Goal: Check status

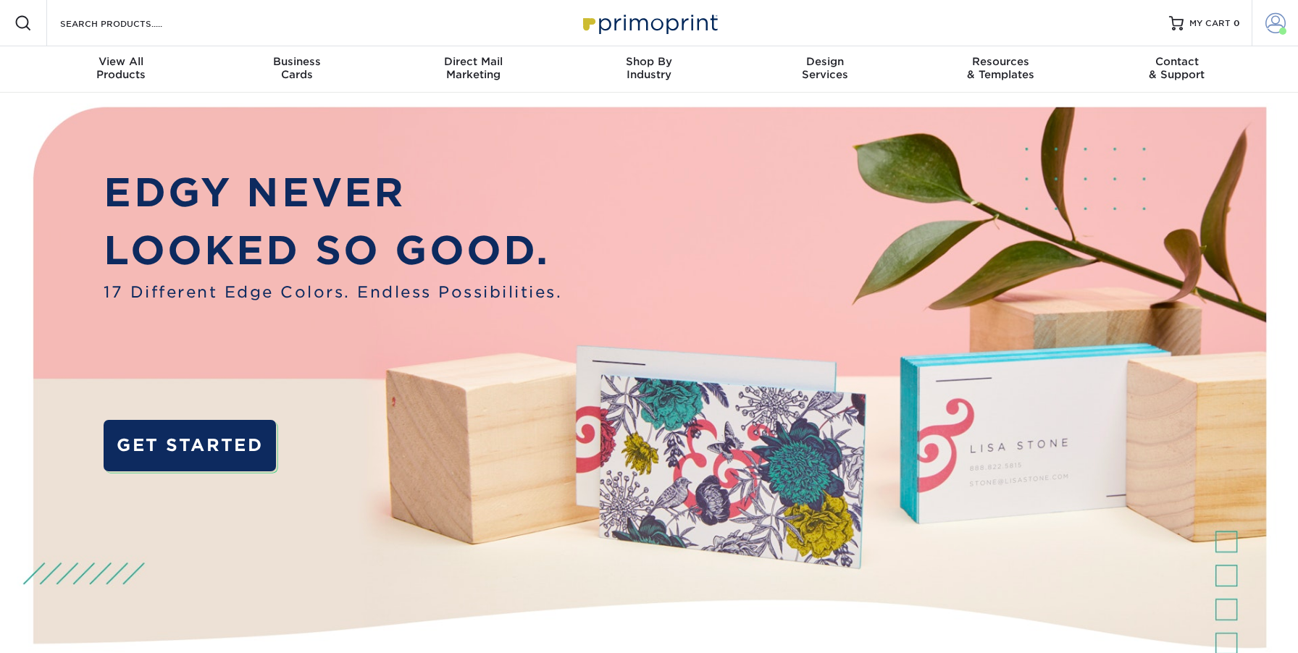
click at [1270, 26] on span at bounding box center [1275, 23] width 20 height 20
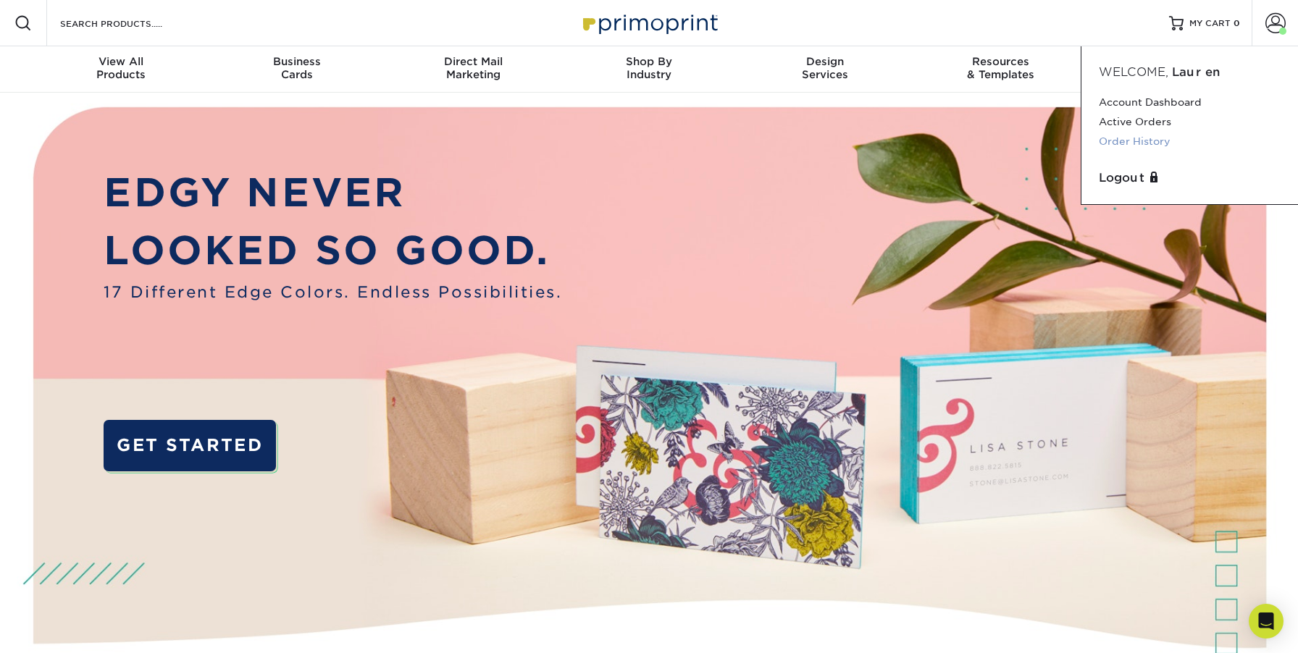
click at [1147, 142] on link "Order History" at bounding box center [1190, 142] width 182 height 20
click at [1275, 618] on div "Open Intercom Messenger" at bounding box center [1266, 622] width 38 height 38
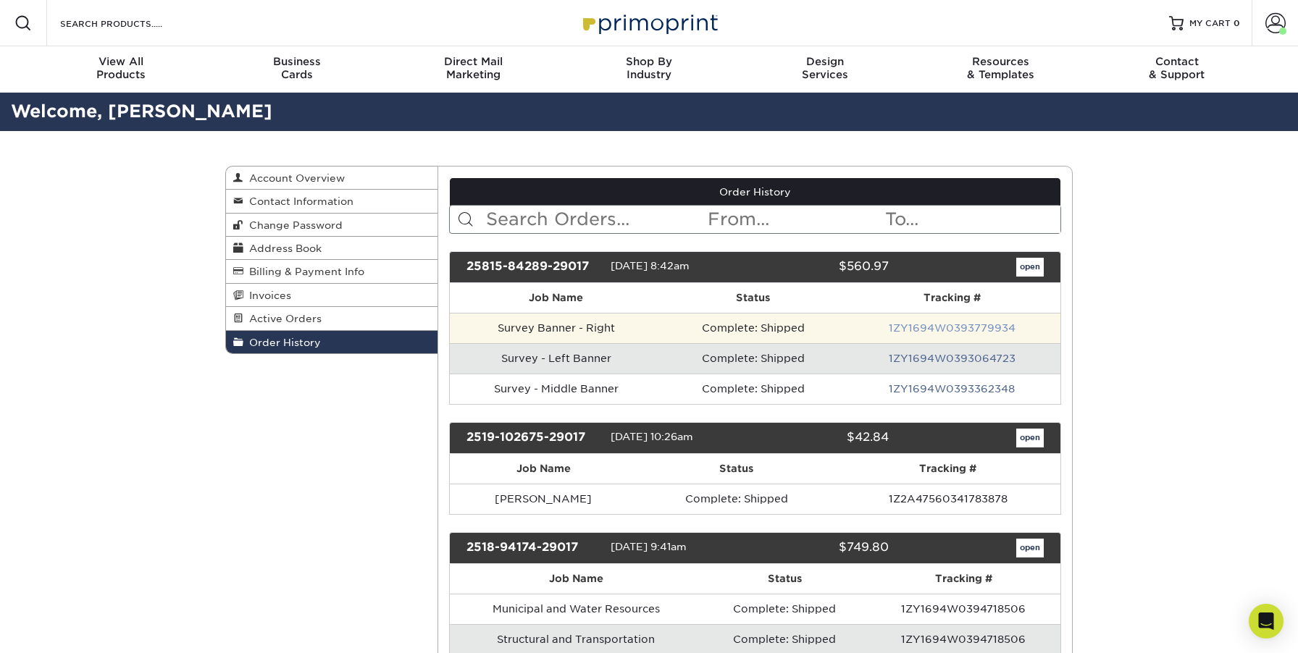
click at [978, 330] on link "1ZY1694W0393779934" at bounding box center [952, 328] width 127 height 12
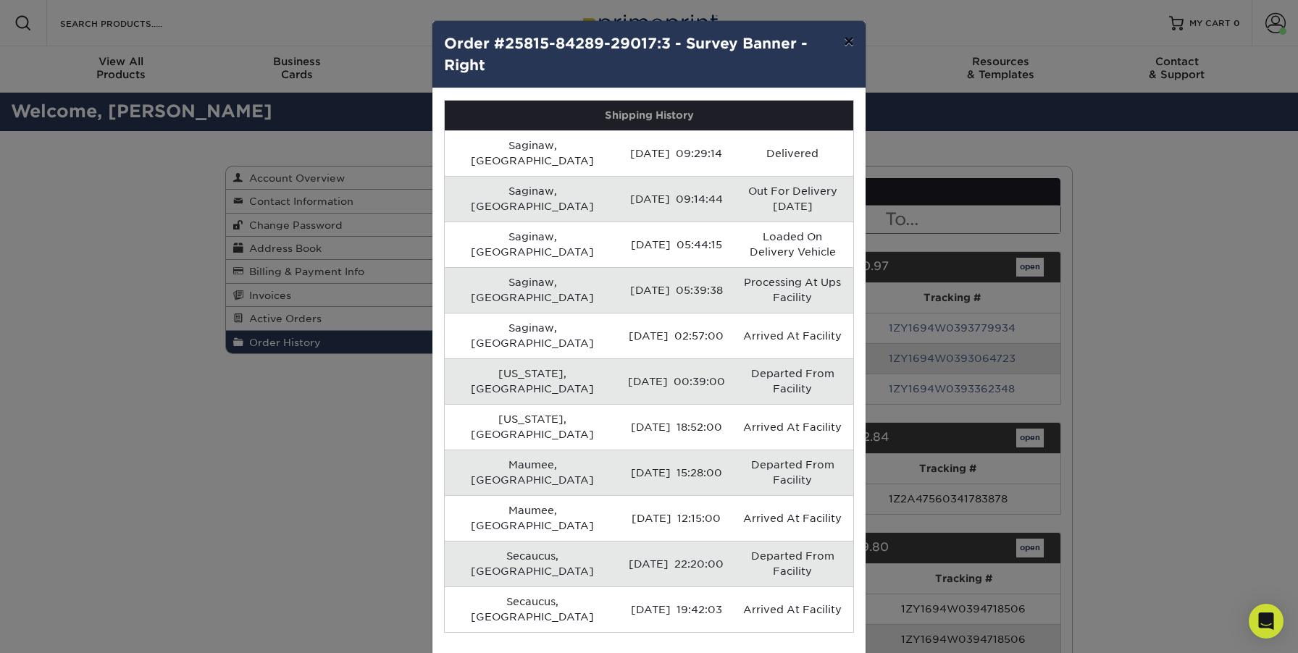
click at [842, 43] on button "×" at bounding box center [848, 41] width 33 height 41
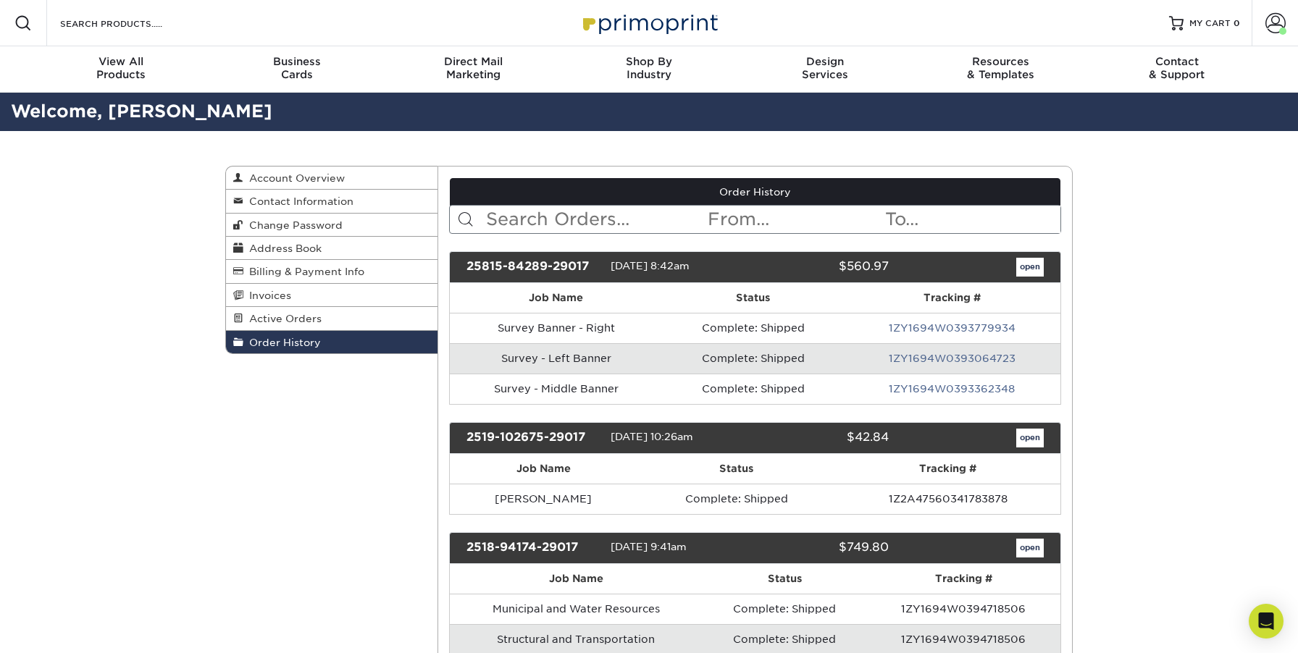
click at [1020, 267] on link "open" at bounding box center [1030, 267] width 28 height 19
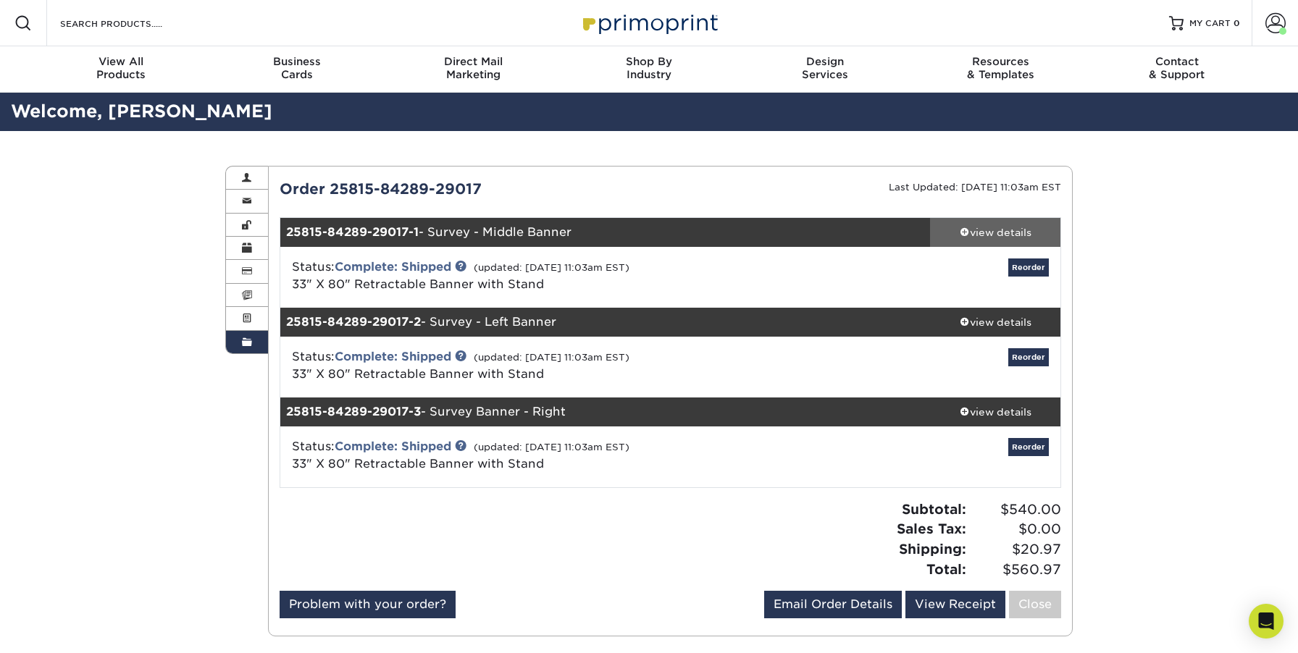
click at [984, 232] on div "view details" at bounding box center [995, 232] width 130 height 14
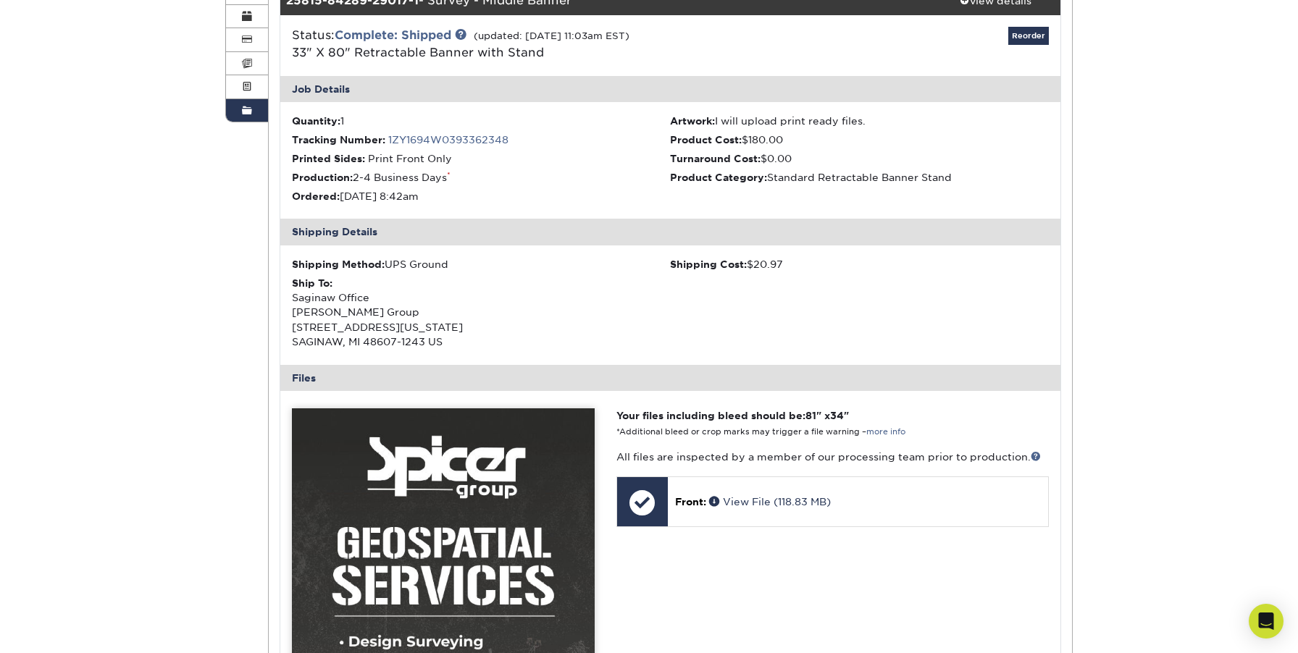
scroll to position [152, 0]
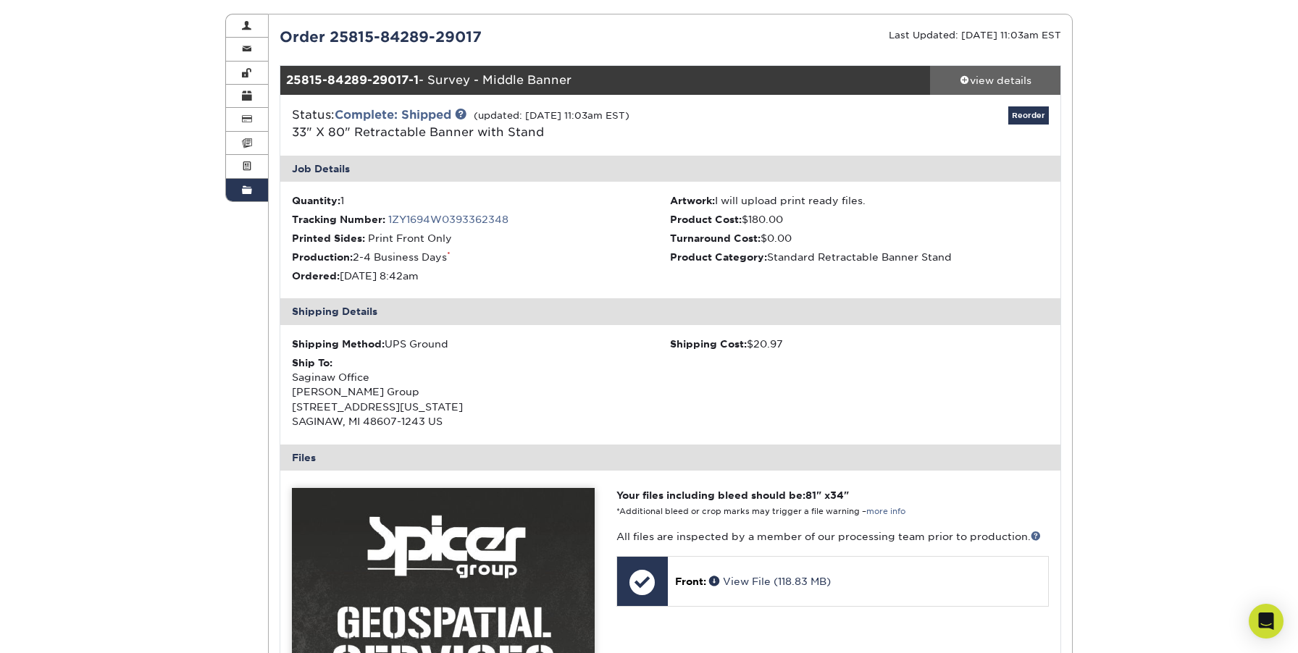
click at [1008, 91] on link "view details" at bounding box center [995, 80] width 130 height 29
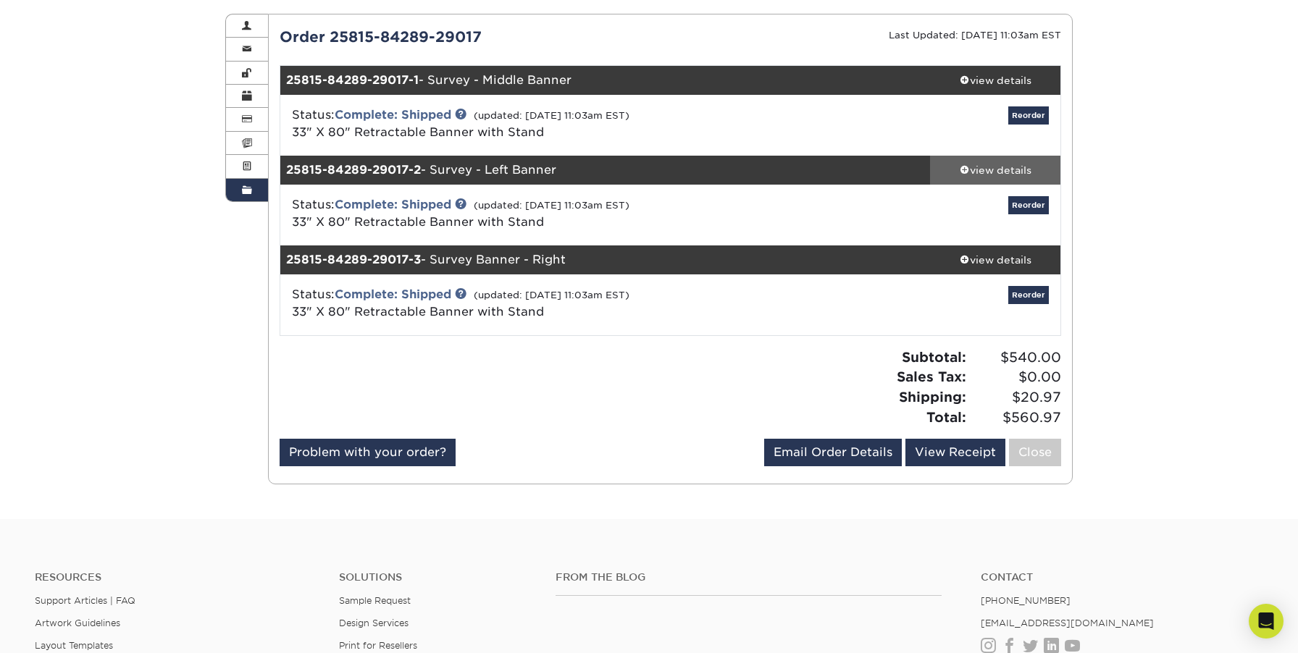
click at [1018, 169] on div "view details" at bounding box center [995, 170] width 130 height 14
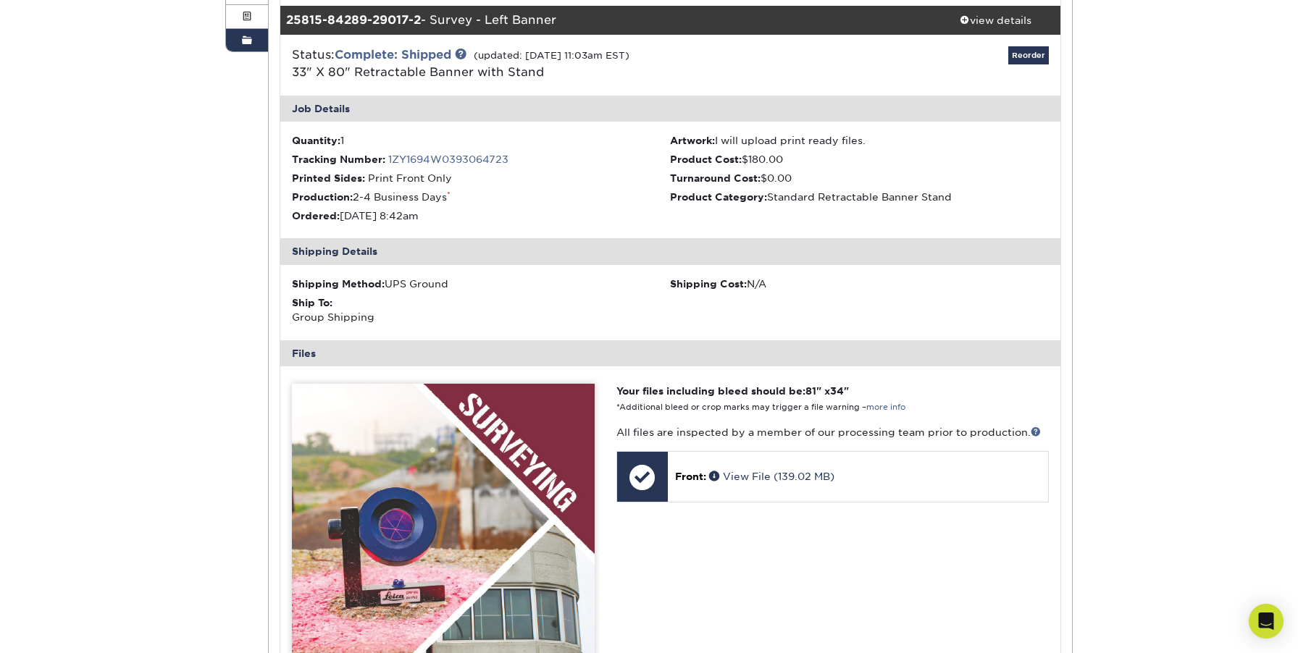
scroll to position [299, 0]
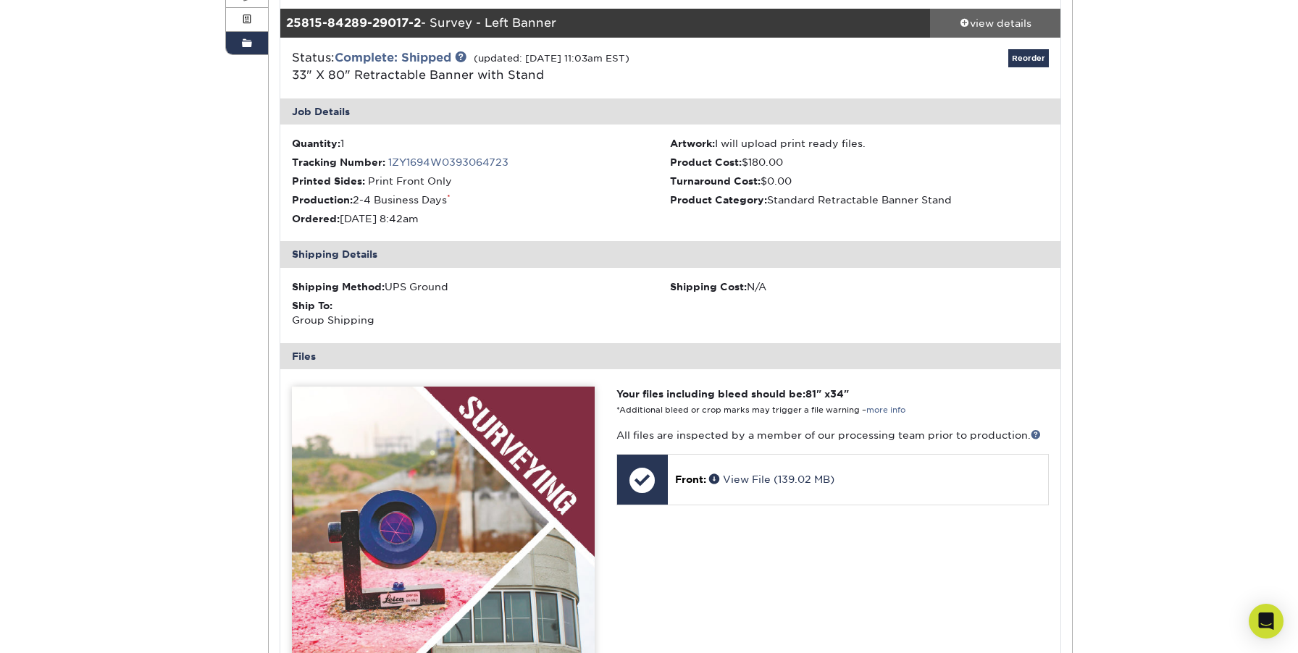
click at [978, 19] on div "view details" at bounding box center [995, 23] width 130 height 14
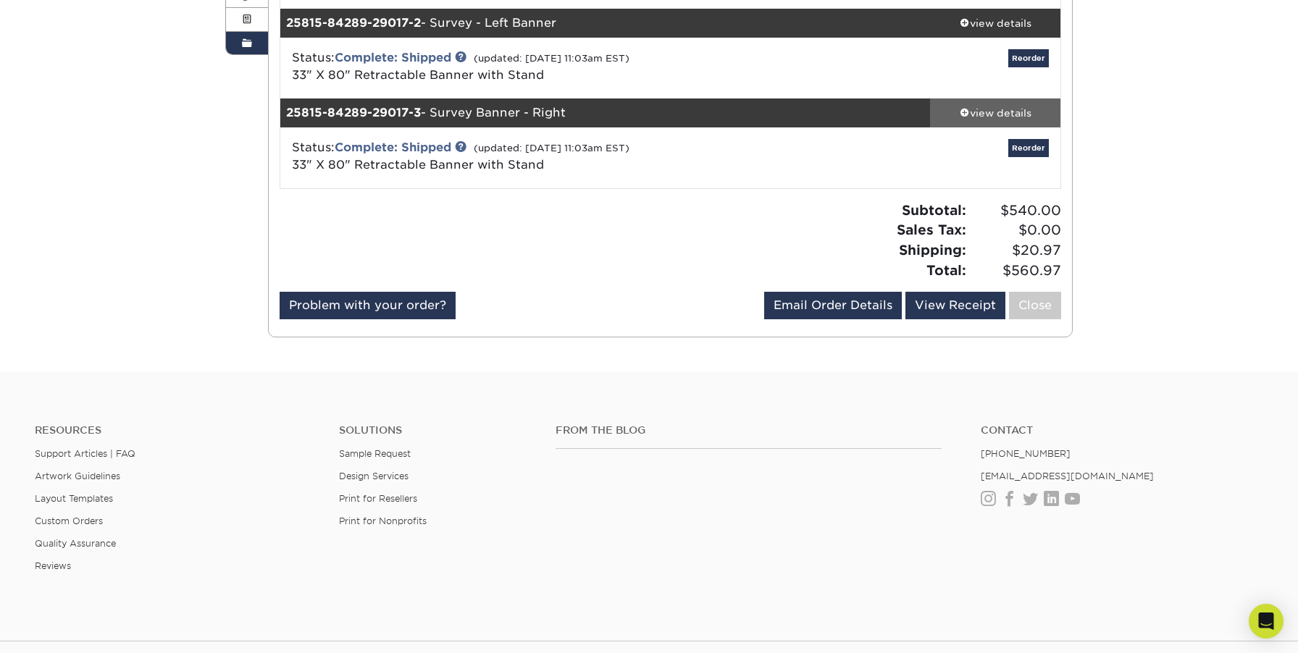
click at [985, 116] on div "view details" at bounding box center [995, 113] width 130 height 14
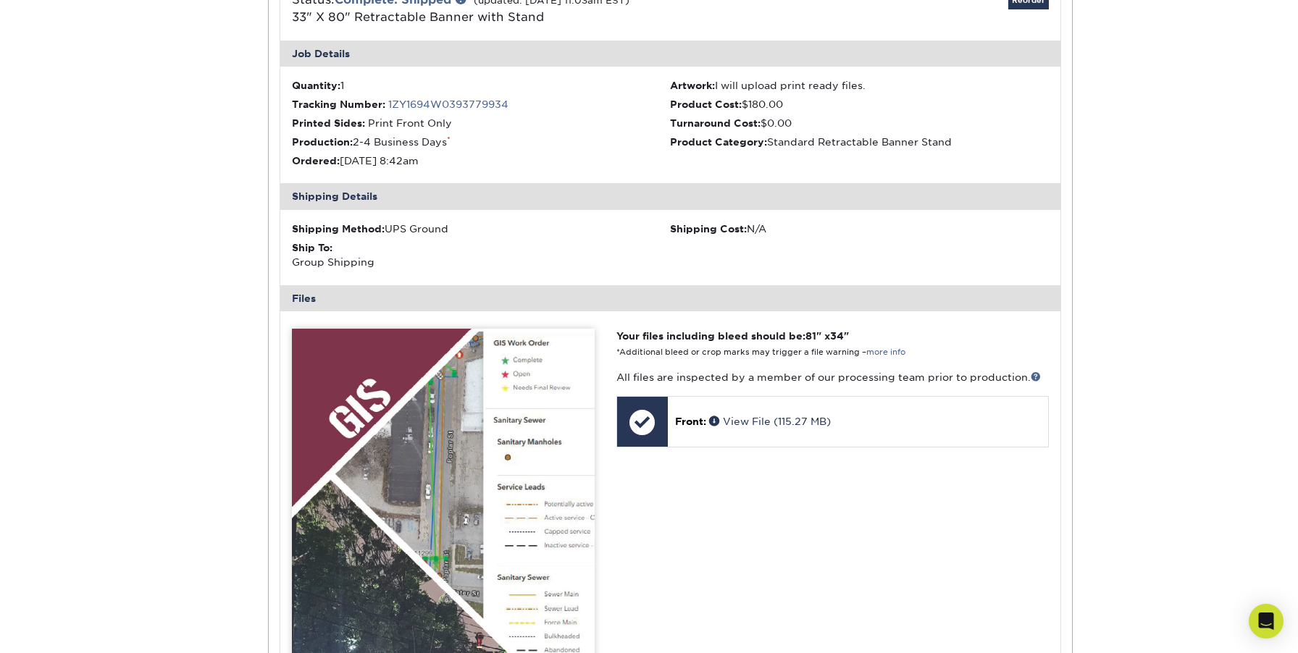
scroll to position [574, 0]
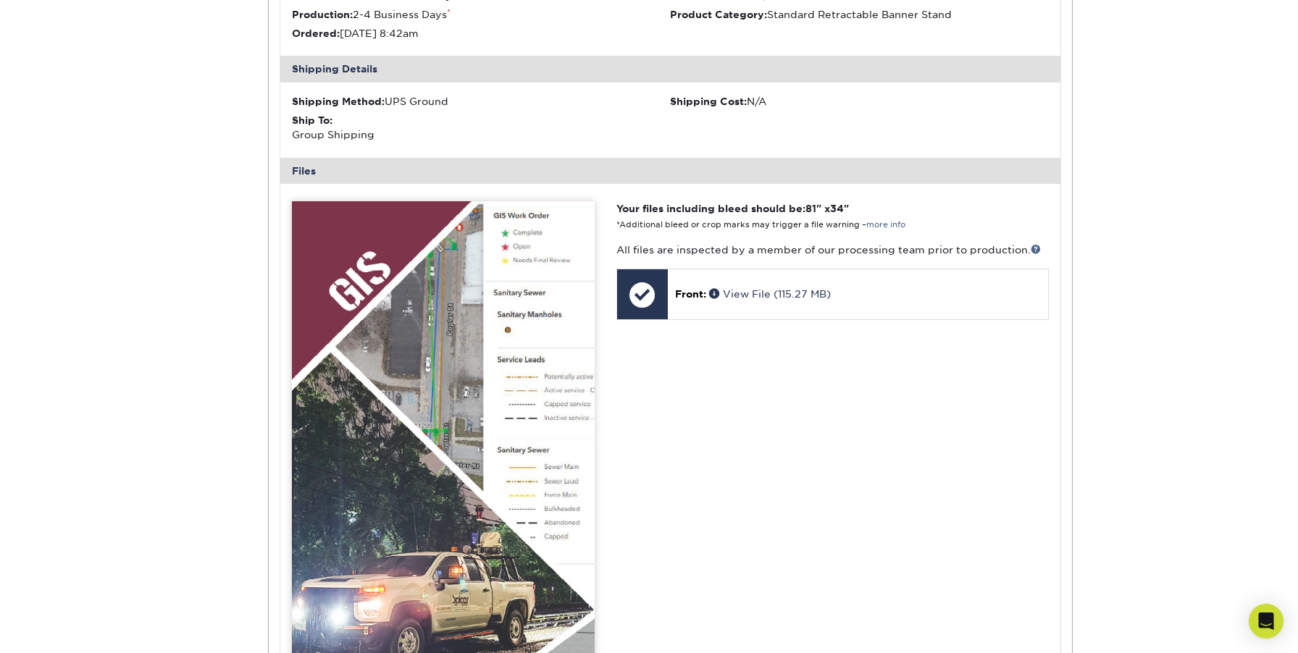
click at [1030, 248] on p "All files are inspected by a member of our processing team prior to production." at bounding box center [832, 250] width 432 height 14
click at [1033, 246] on link at bounding box center [1036, 249] width 10 height 10
click at [562, 377] on img at bounding box center [443, 562] width 303 height 723
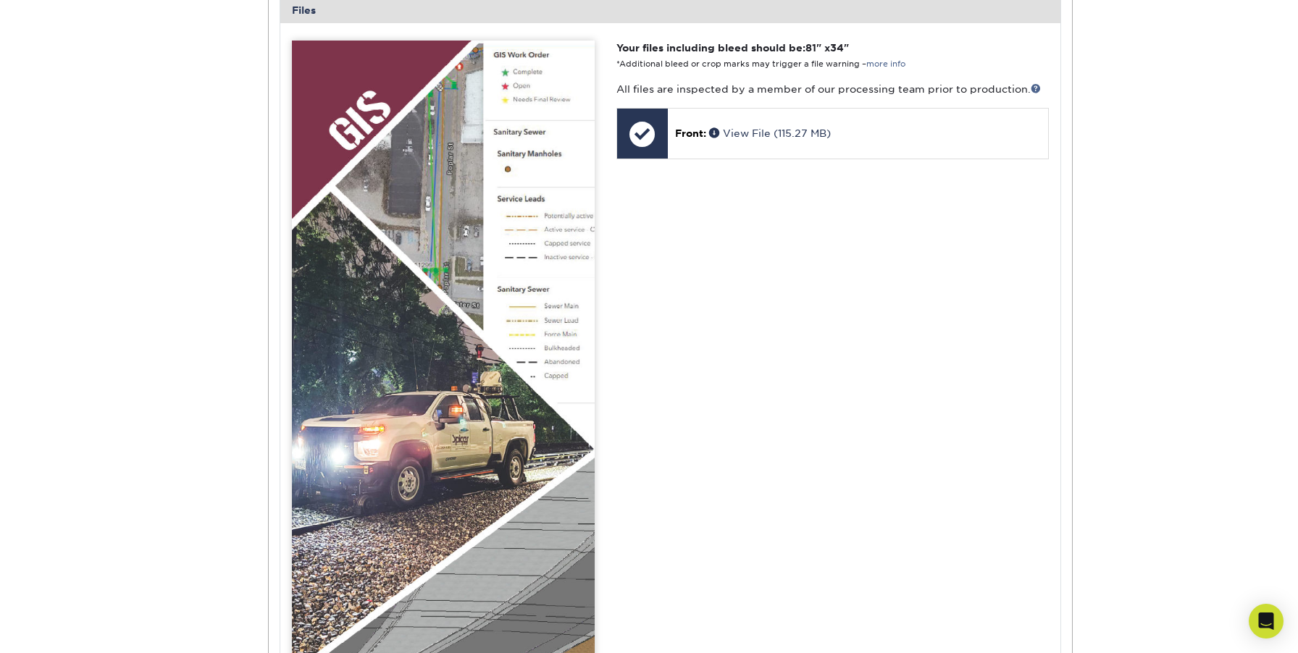
scroll to position [700, 0]
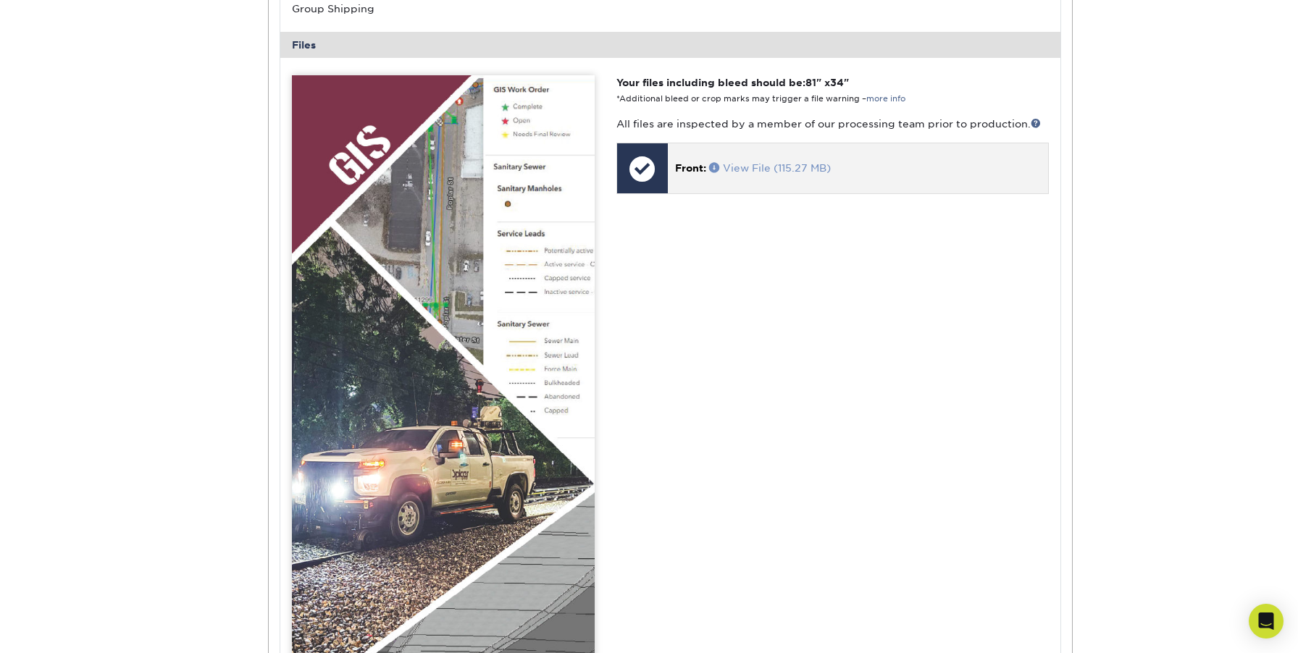
click at [771, 166] on link "View File (115.27 MB)" at bounding box center [770, 168] width 122 height 12
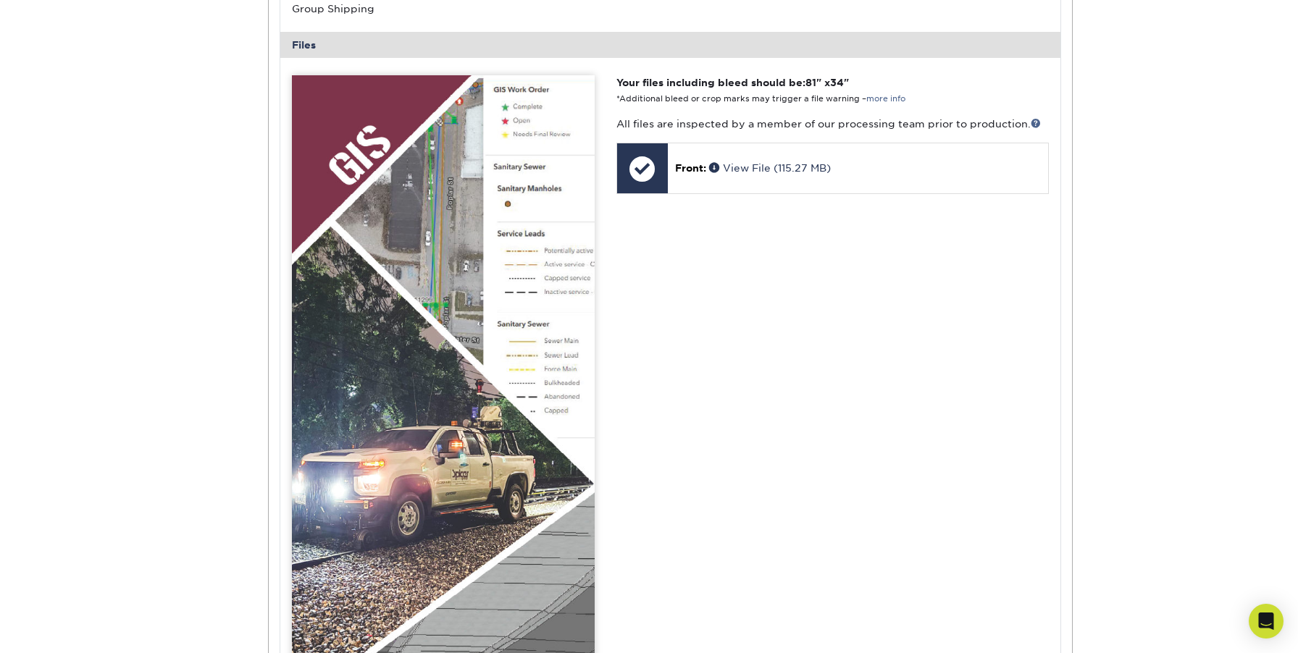
click at [497, 266] on img at bounding box center [443, 436] width 303 height 723
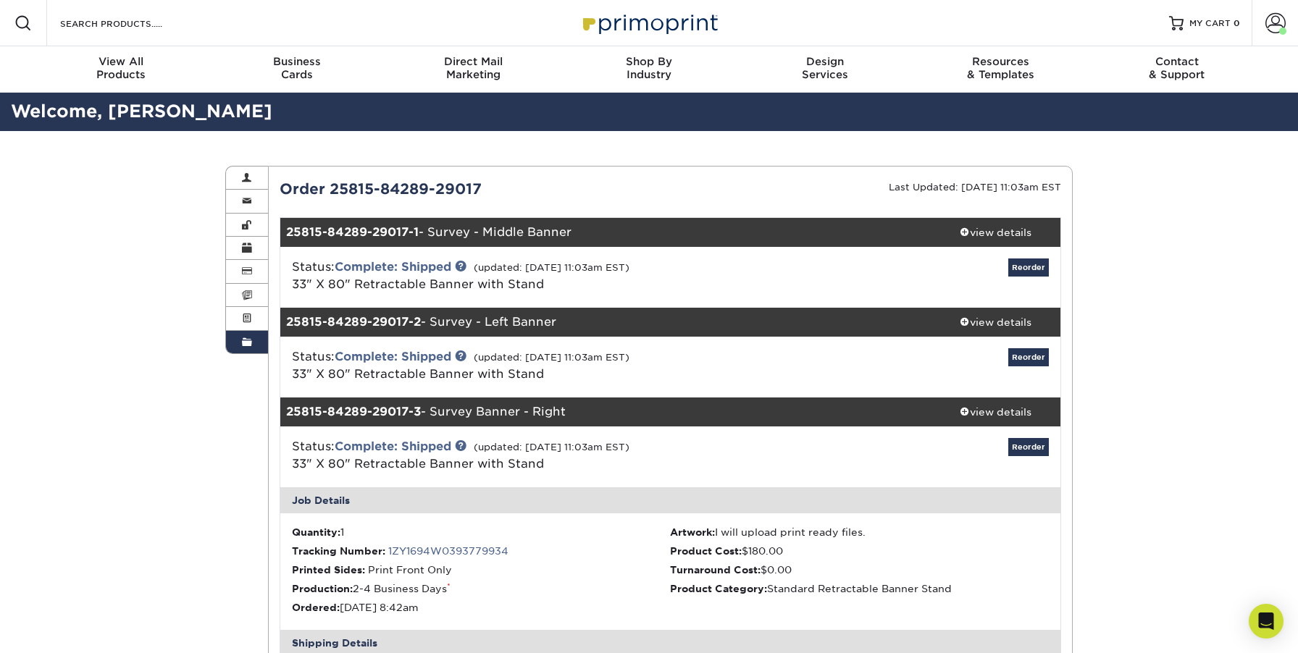
scroll to position [0, 0]
click at [997, 413] on div "view details" at bounding box center [995, 412] width 130 height 14
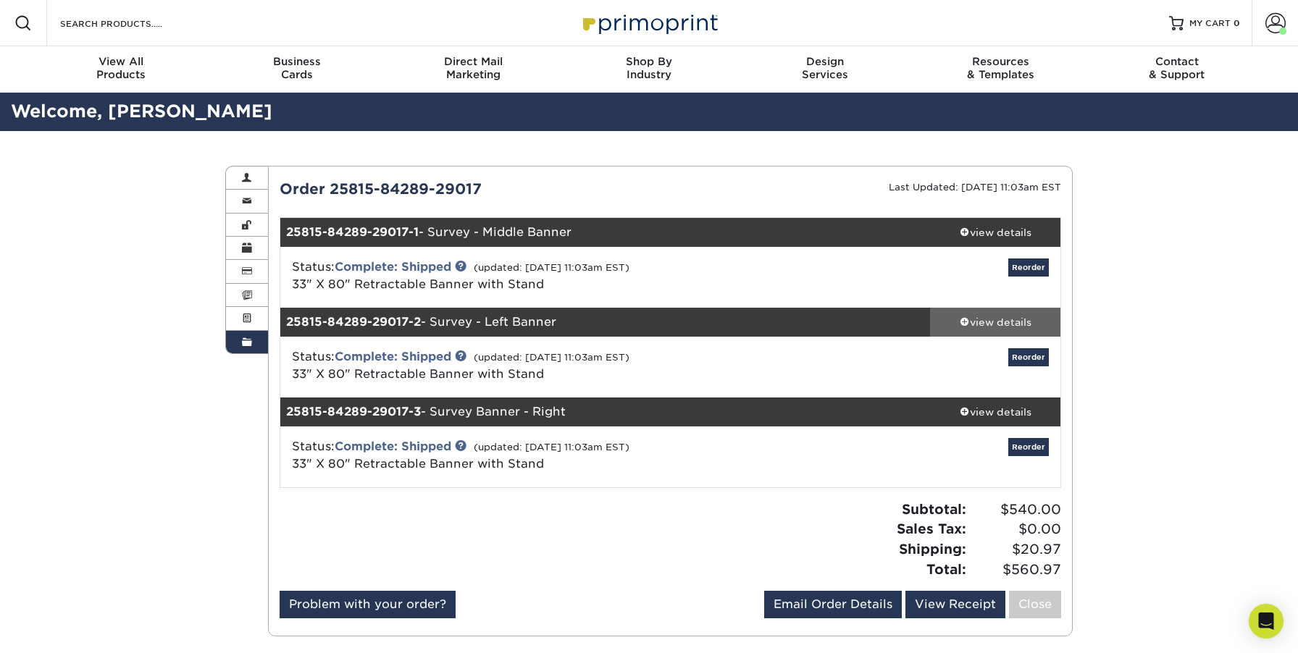
click at [988, 332] on link "view details" at bounding box center [995, 322] width 130 height 29
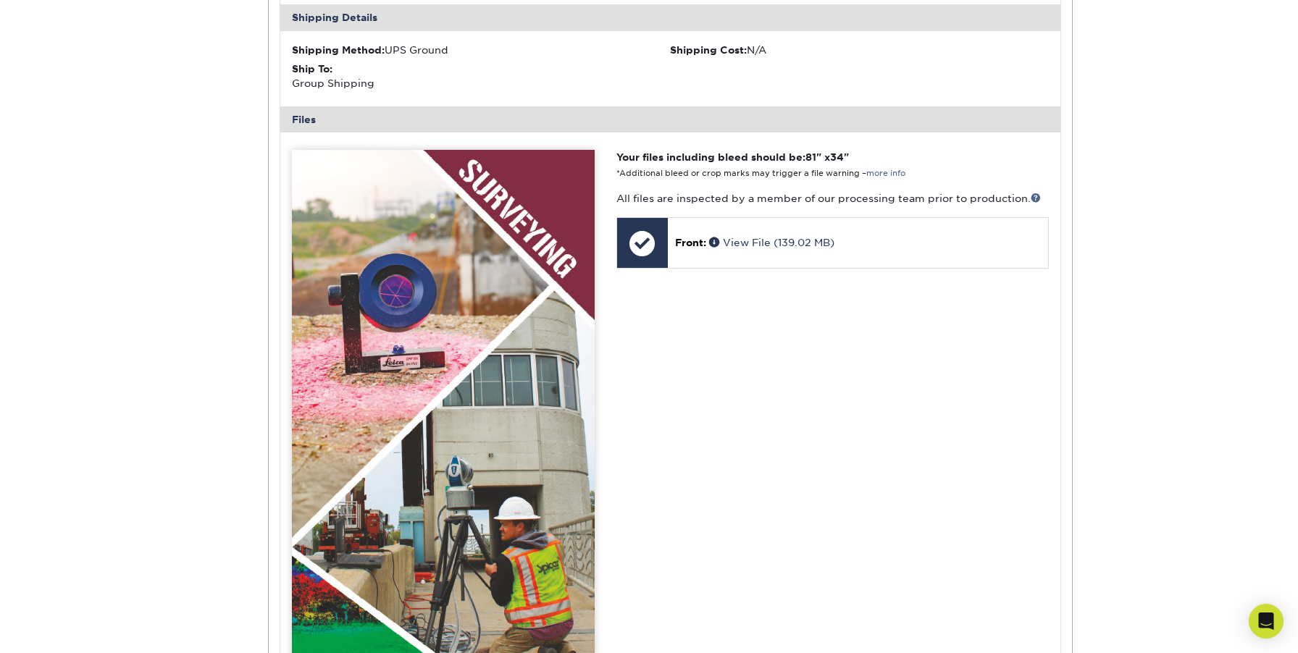
scroll to position [531, 0]
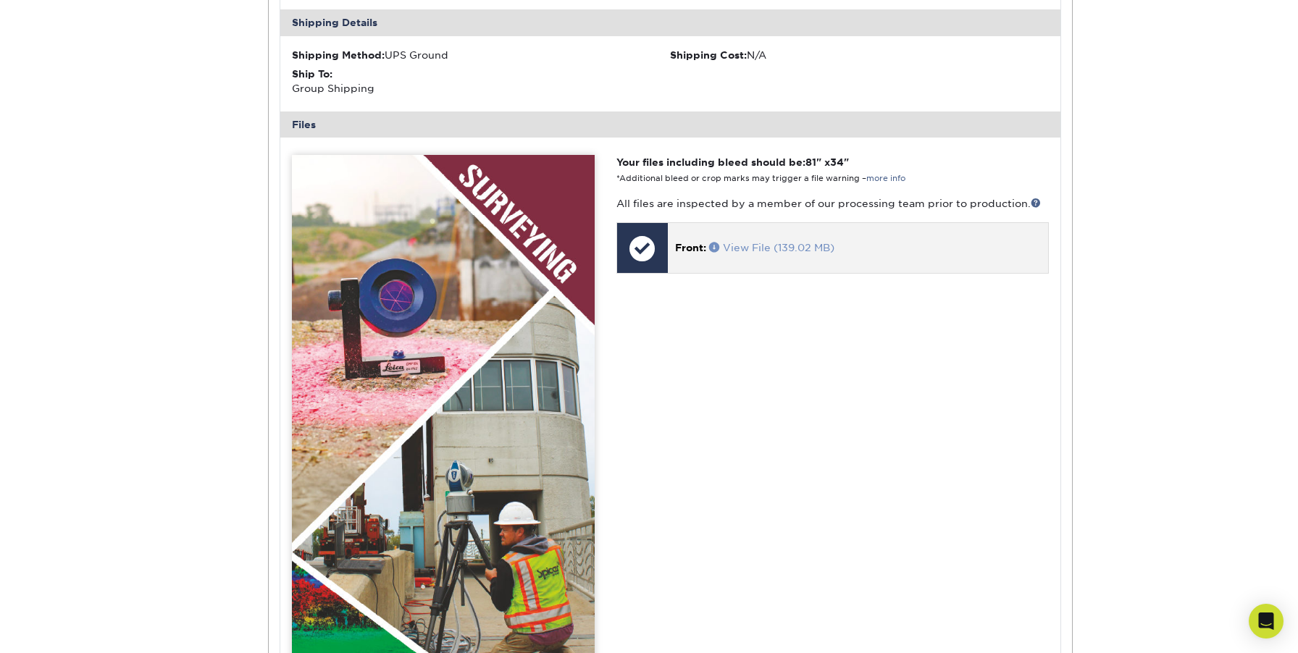
click at [823, 246] on link "View File (139.02 MB)" at bounding box center [771, 248] width 125 height 12
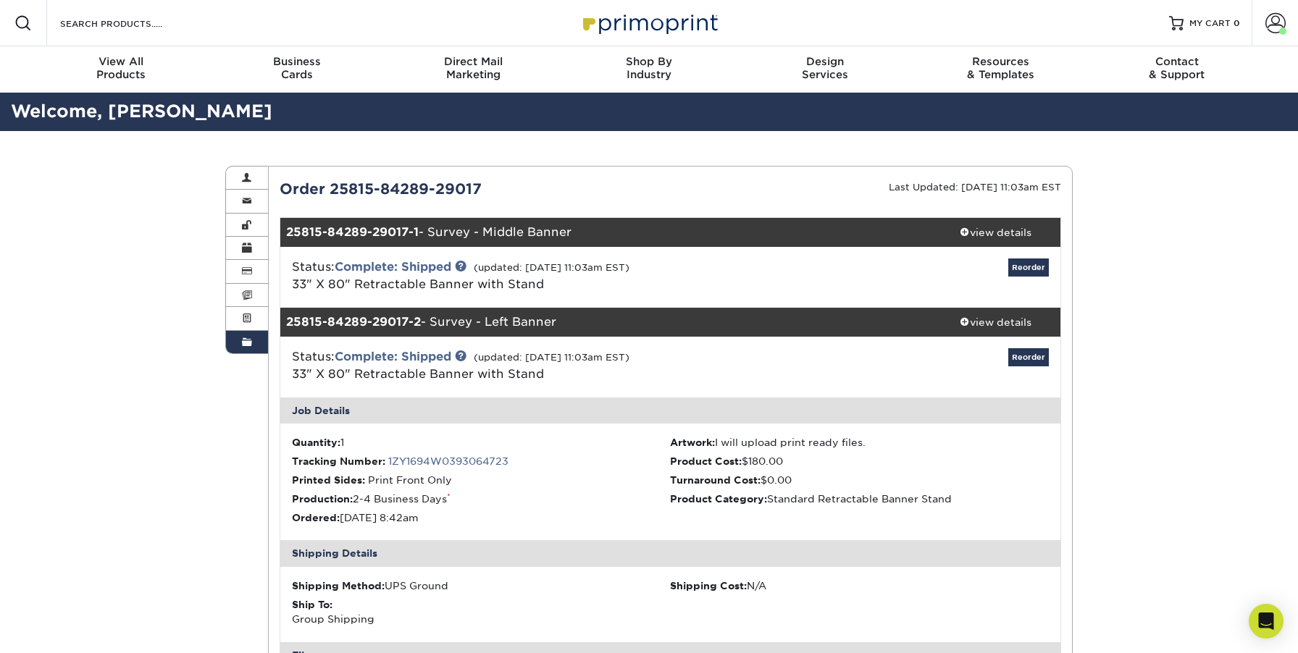
scroll to position [0, 0]
click at [960, 321] on span at bounding box center [965, 321] width 10 height 10
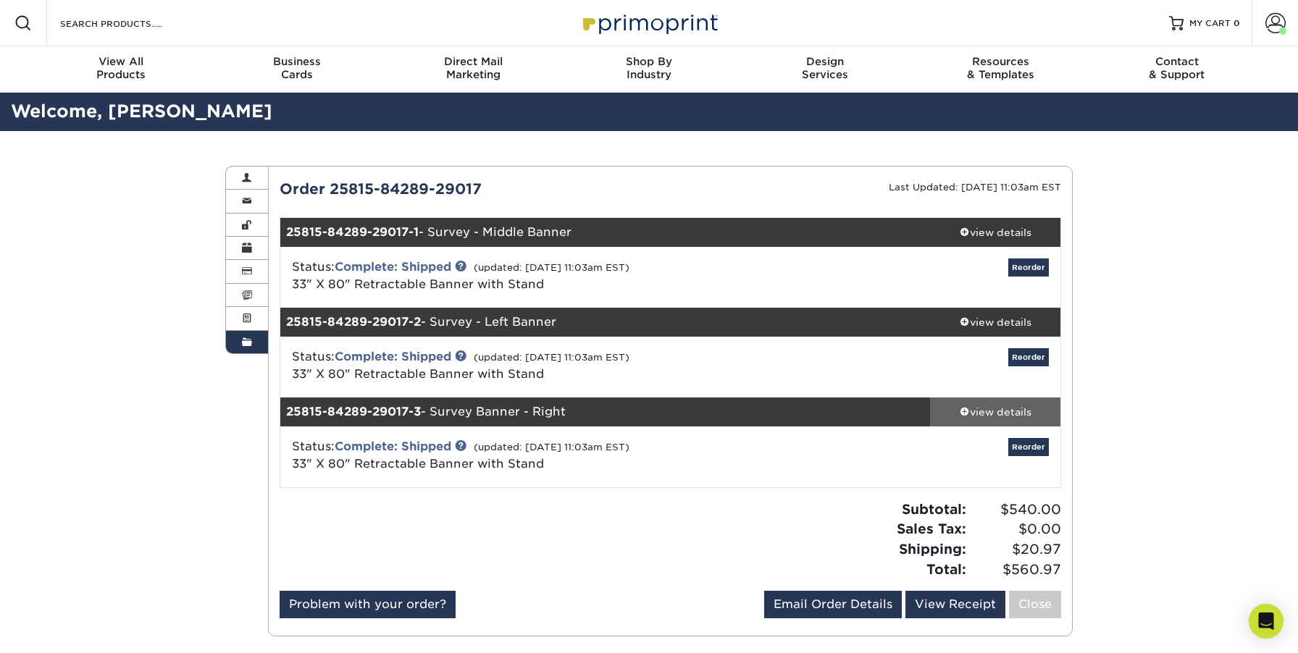
click at [1005, 421] on link "view details" at bounding box center [995, 412] width 130 height 29
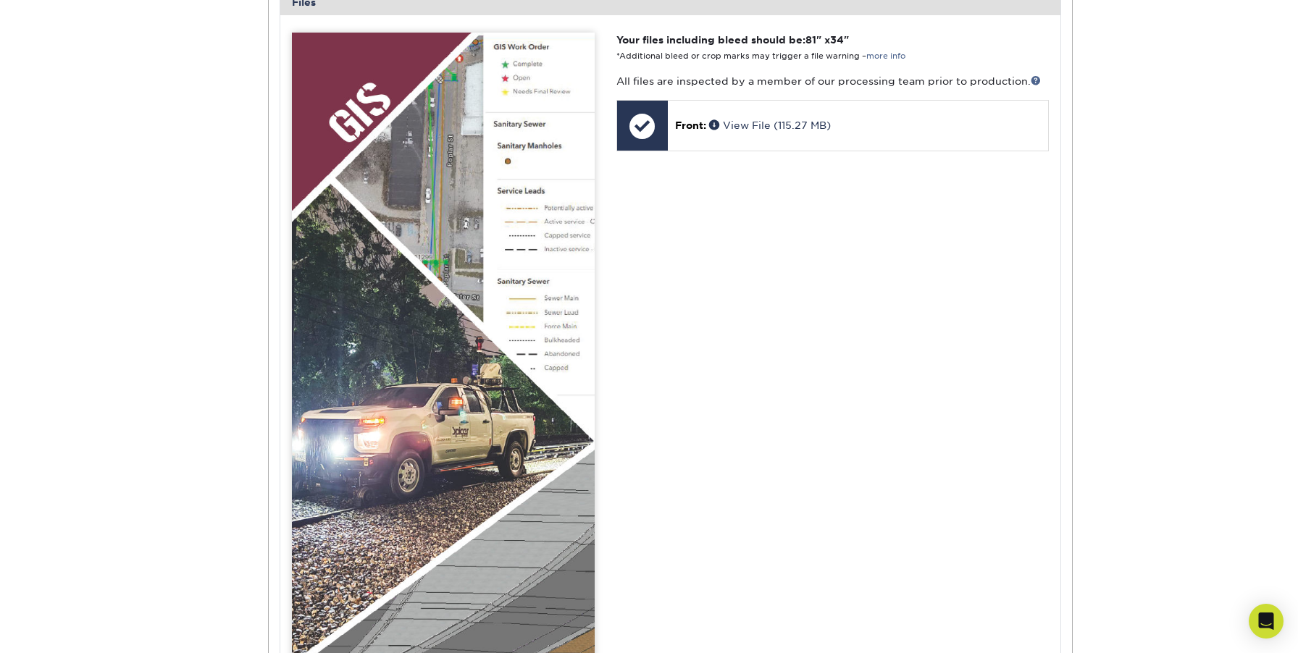
scroll to position [679, 0]
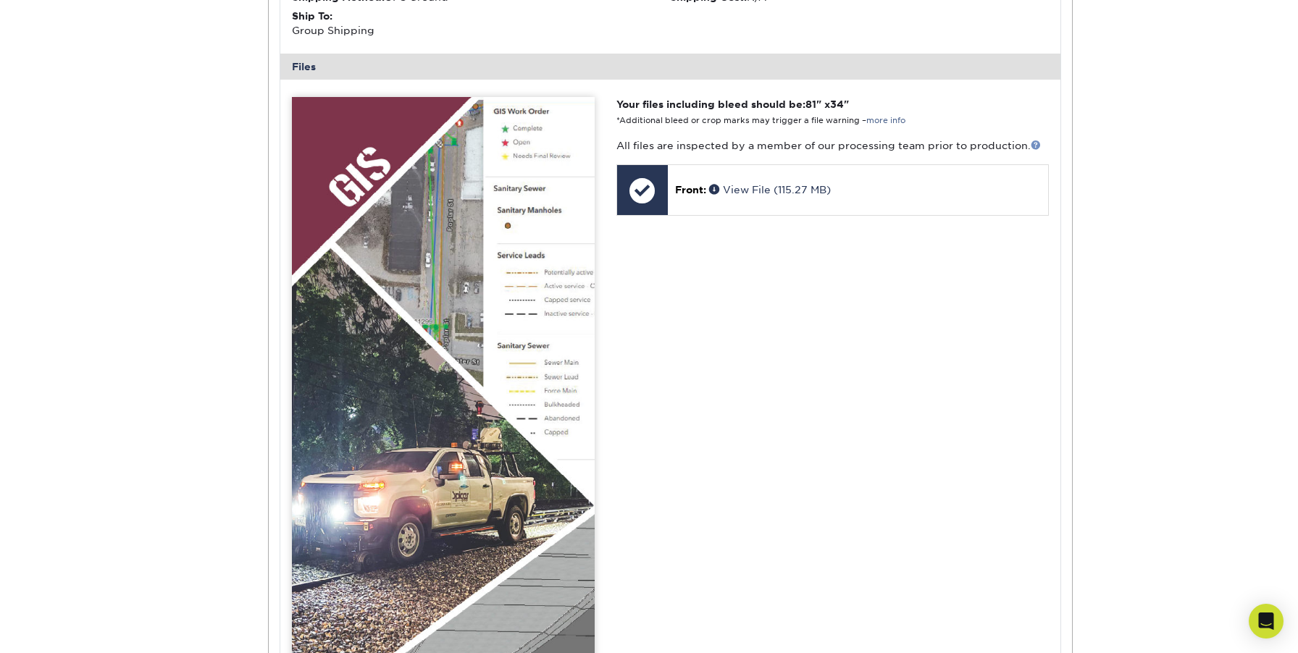
click at [1035, 140] on link at bounding box center [1036, 145] width 10 height 10
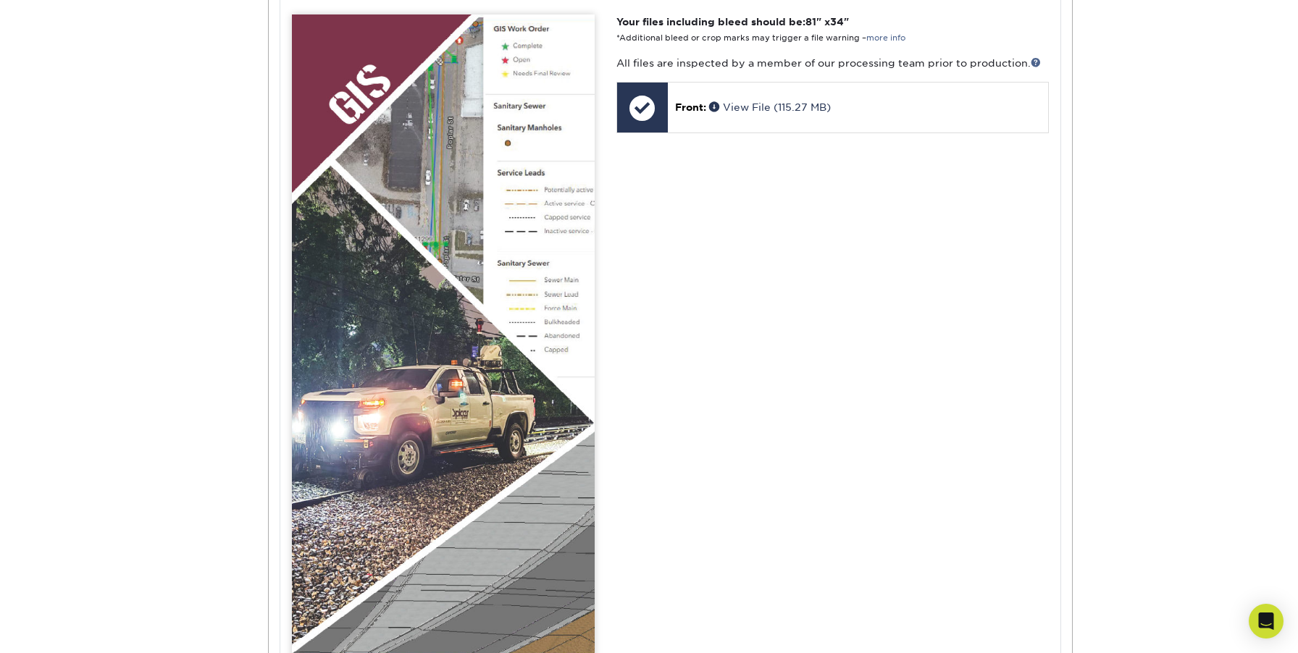
scroll to position [757, 0]
